Goal: Find contact information: Find contact information

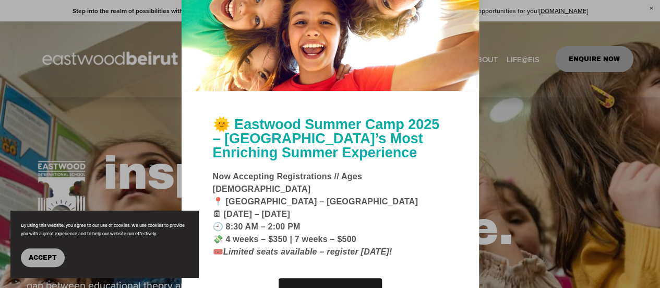
scroll to position [252, 0]
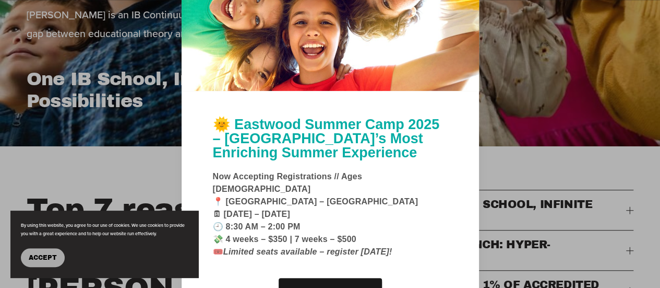
click at [573, 103] on div at bounding box center [330, 144] width 660 height 288
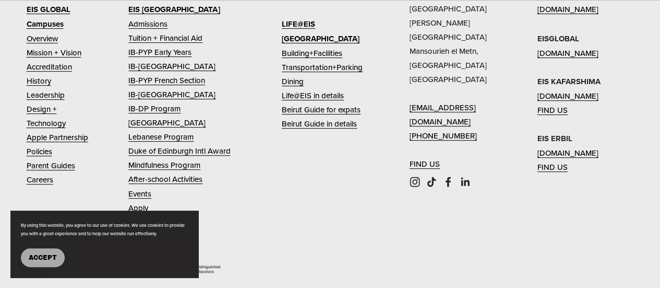
scroll to position [4255, 0]
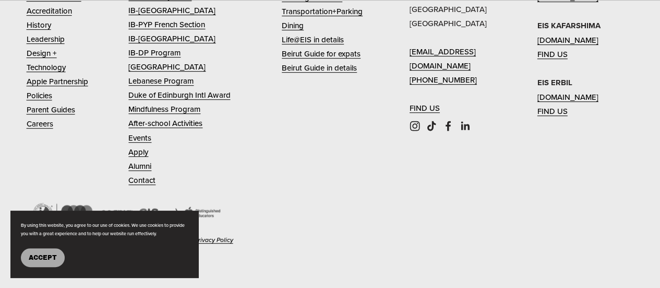
click at [31, 260] on span "Accept" at bounding box center [43, 257] width 28 height 7
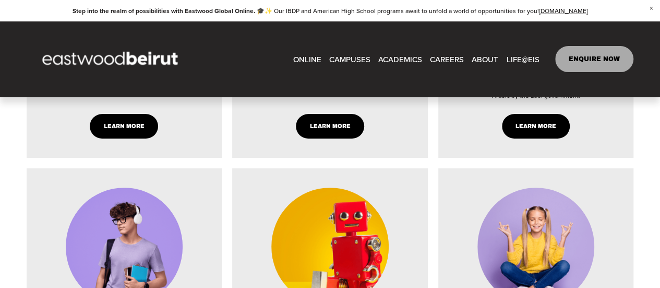
scroll to position [2011, 0]
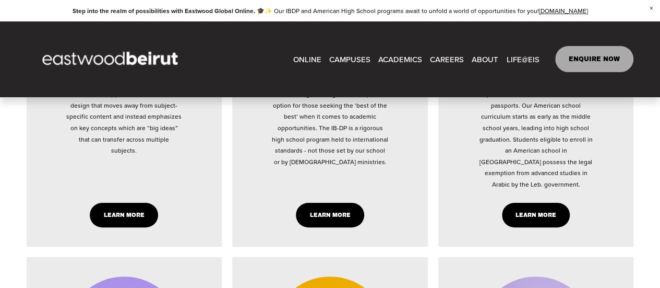
click at [309, 62] on link "ONLINE" at bounding box center [307, 59] width 28 height 16
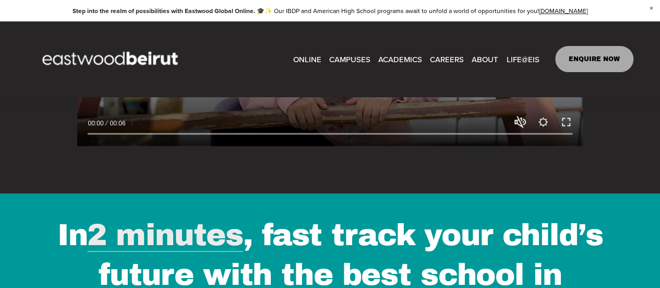
scroll to position [1191, 0]
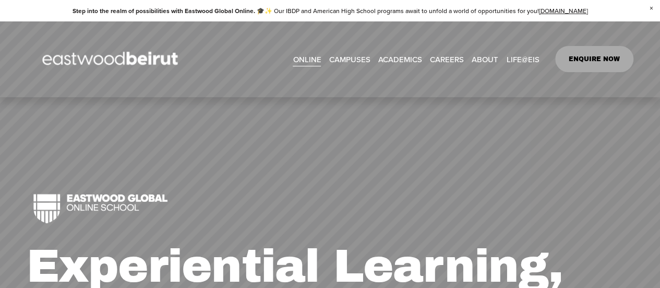
click at [593, 65] on link "ENQUIRE NOW" at bounding box center [594, 59] width 79 height 26
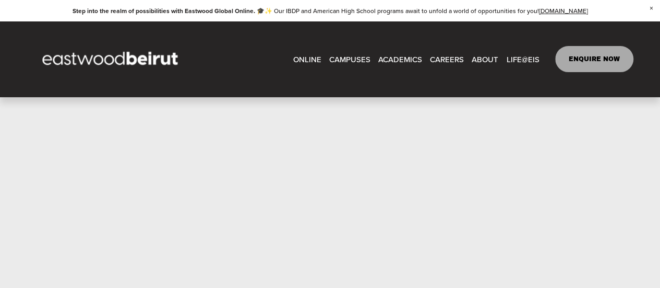
scroll to position [531, 0]
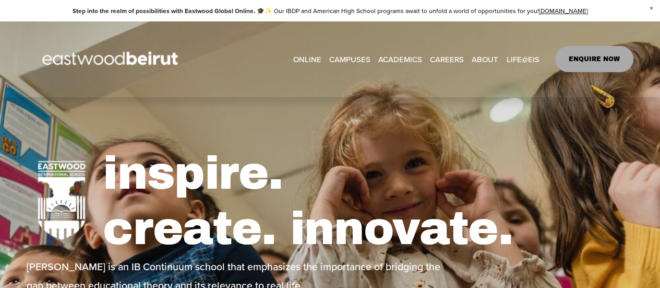
click at [604, 59] on link "ENQUIRE NOW" at bounding box center [594, 59] width 79 height 26
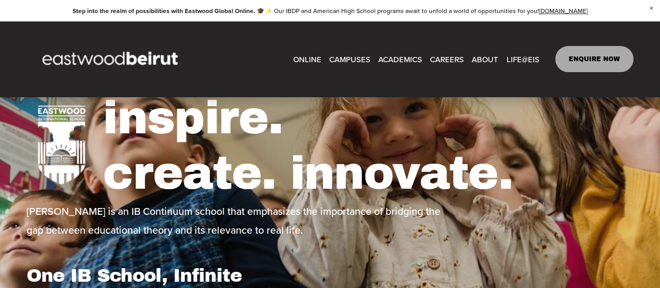
scroll to position [52, 0]
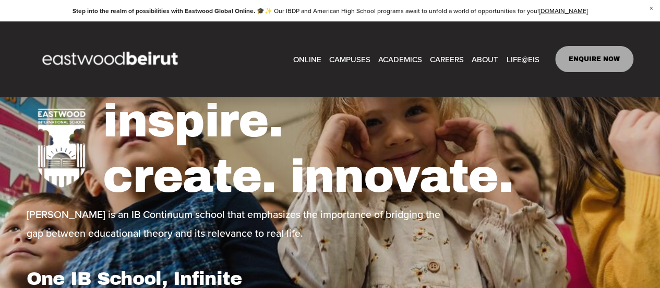
click at [0, 0] on span "About" at bounding box center [0, 0] width 0 height 0
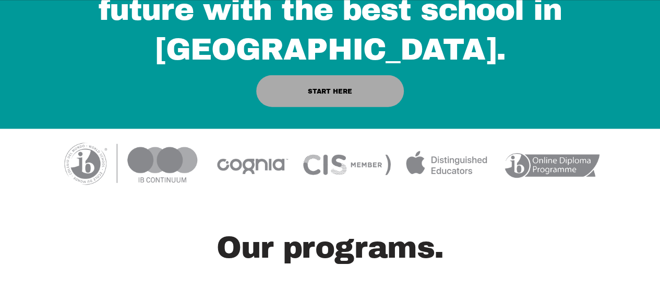
scroll to position [1253, 0]
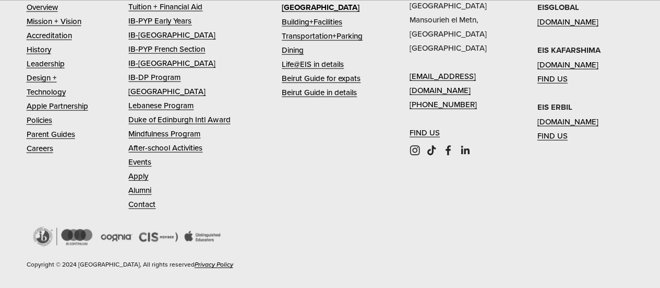
scroll to position [3052, 0]
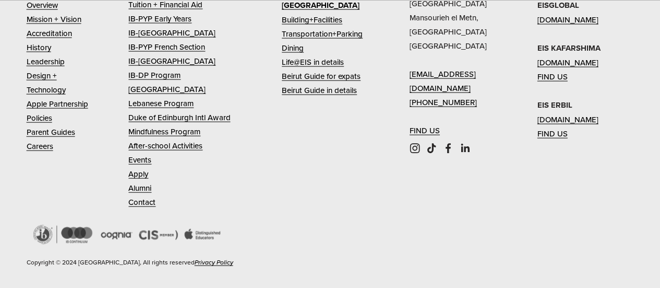
click at [153, 195] on link "Contact" at bounding box center [141, 202] width 27 height 14
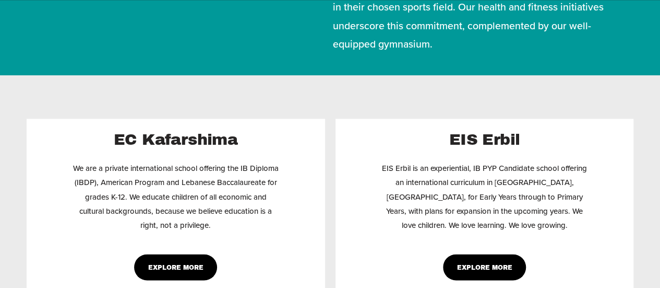
scroll to position [783, 0]
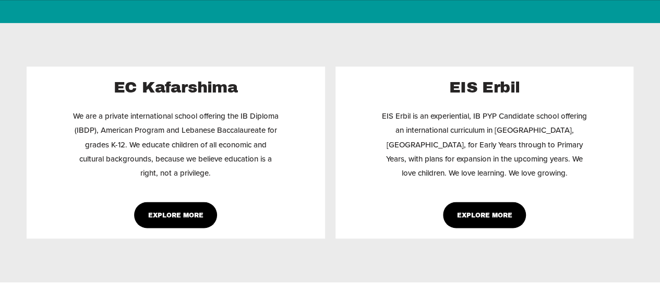
click at [183, 201] on link "Explore More" at bounding box center [175, 214] width 83 height 26
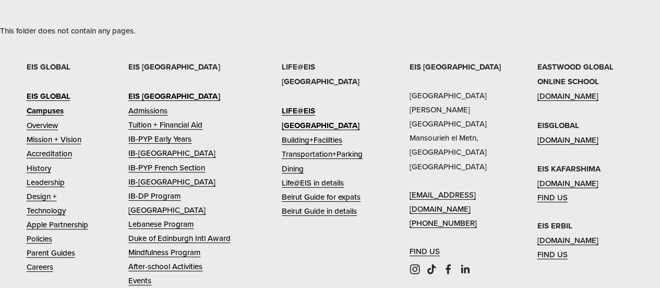
scroll to position [56, 0]
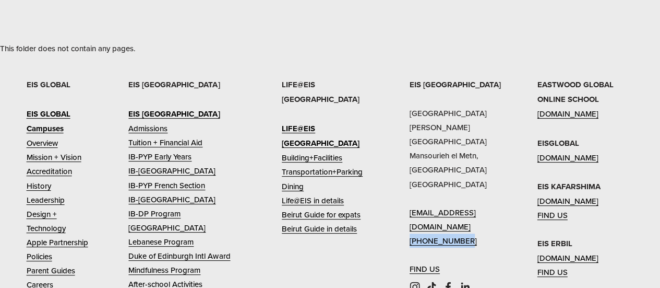
drag, startPoint x: 471, startPoint y: 213, endPoint x: 406, endPoint y: 213, distance: 64.7
click at [406, 213] on div "EIS [GEOGRAPHIC_DATA] [PERSON_NAME][GEOGRAPHIC_DATA] [EMAIL_ADDRESS][DOMAIN_NAM…" at bounding box center [330, 251] width 660 height 349
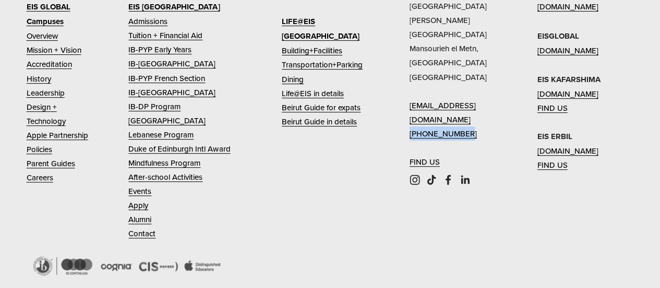
scroll to position [212, 0]
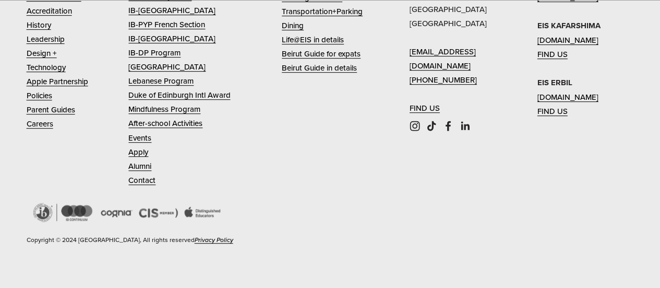
scroll to position [4151, 0]
